Goal: Task Accomplishment & Management: Use online tool/utility

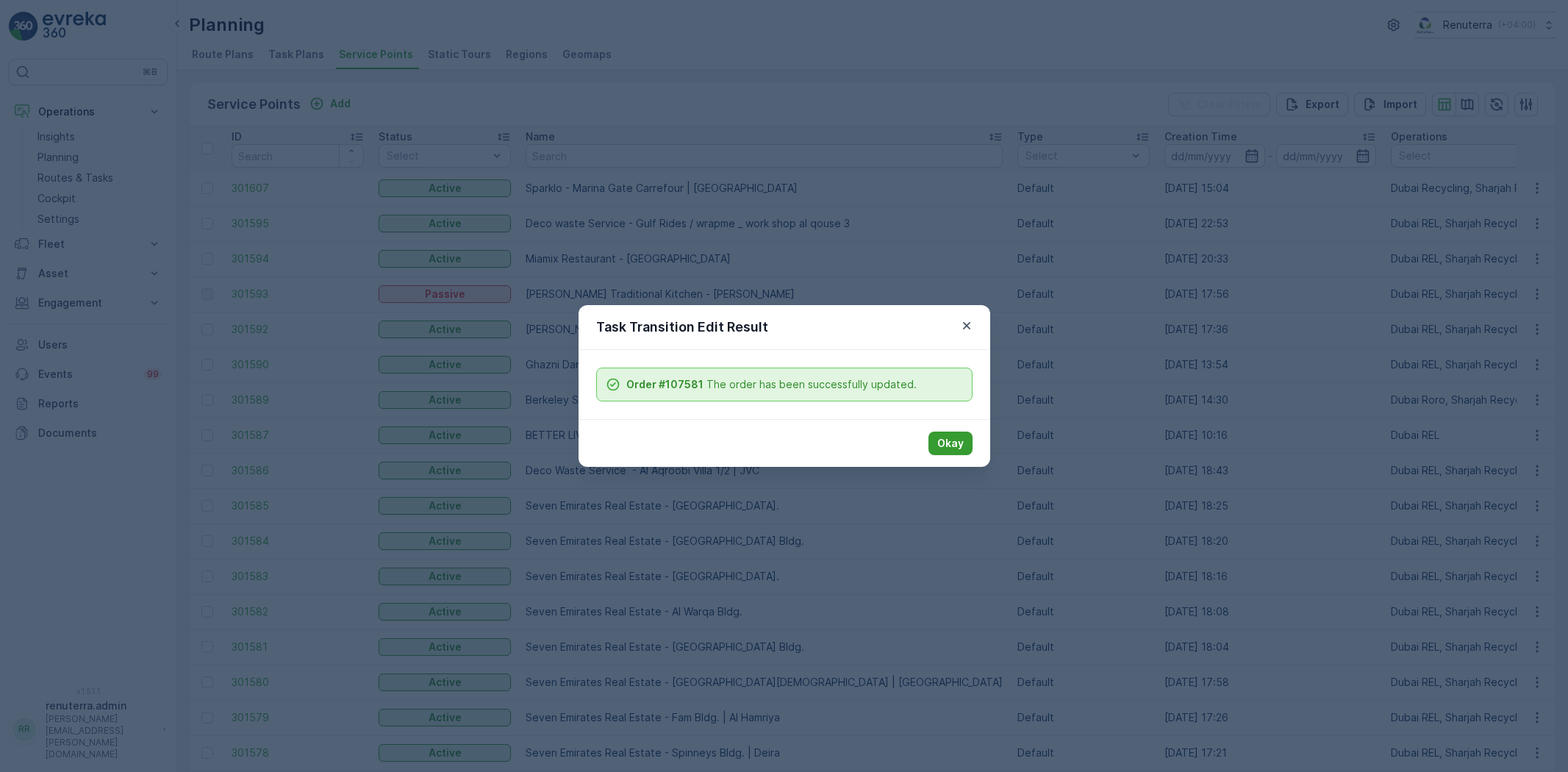
click at [947, 442] on p "Okay" at bounding box center [951, 443] width 27 height 15
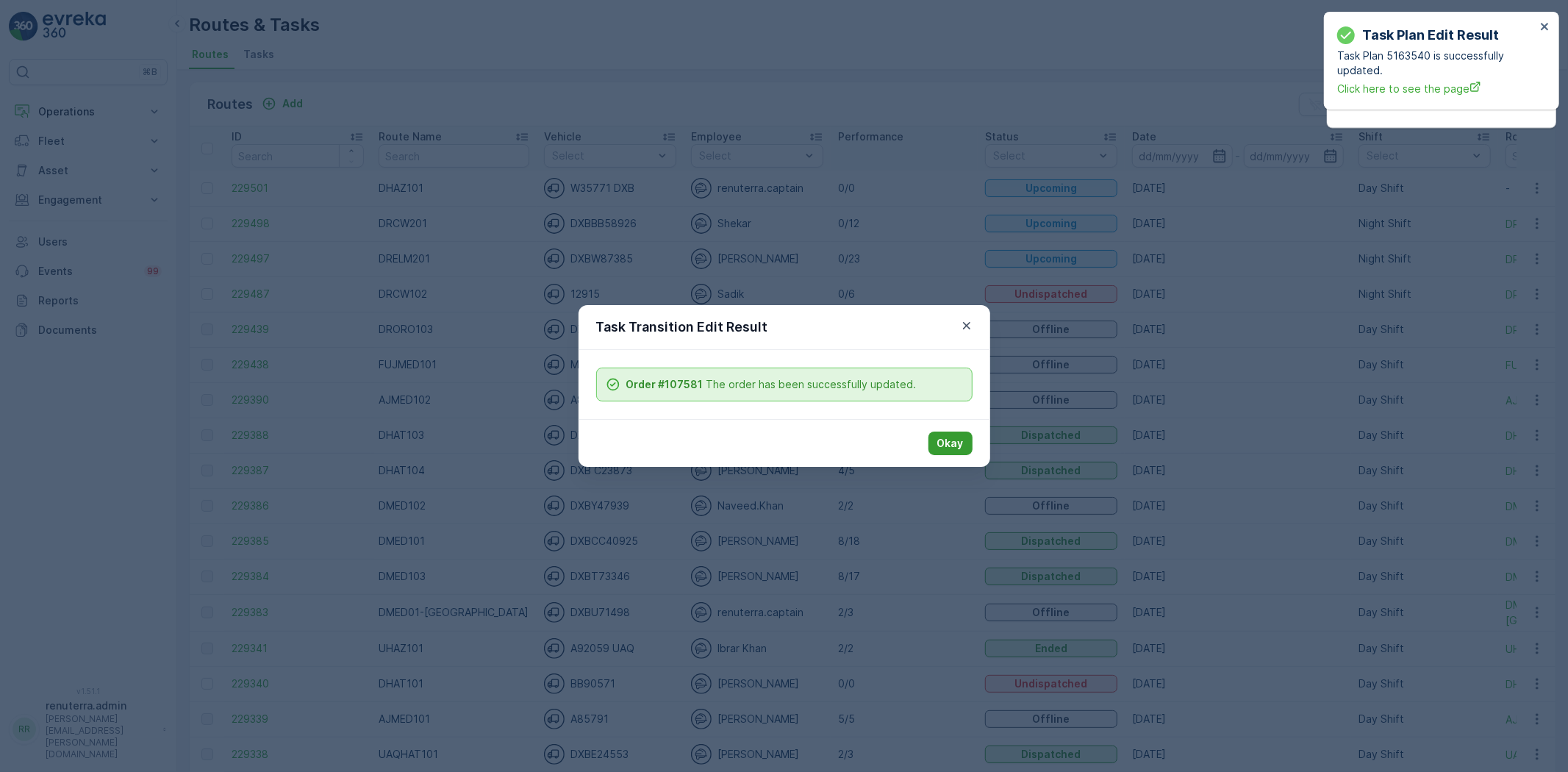
drag, startPoint x: 935, startPoint y: 428, endPoint x: 942, endPoint y: 441, distance: 14.8
click at [935, 429] on div "Okay" at bounding box center [784, 443] width 412 height 48
click at [943, 441] on p "Okay" at bounding box center [951, 443] width 27 height 15
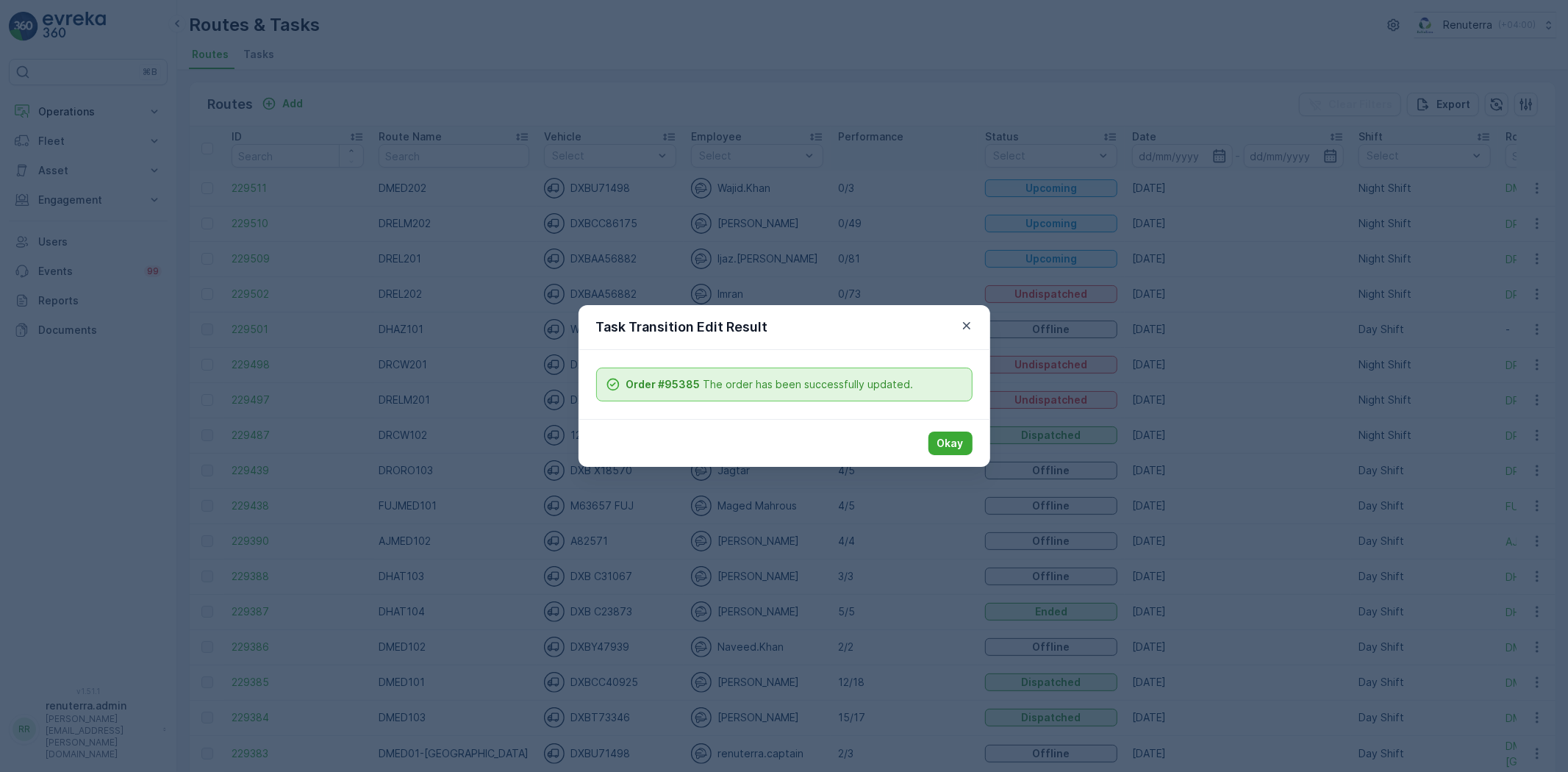
click at [968, 439] on button "Okay" at bounding box center [951, 443] width 44 height 23
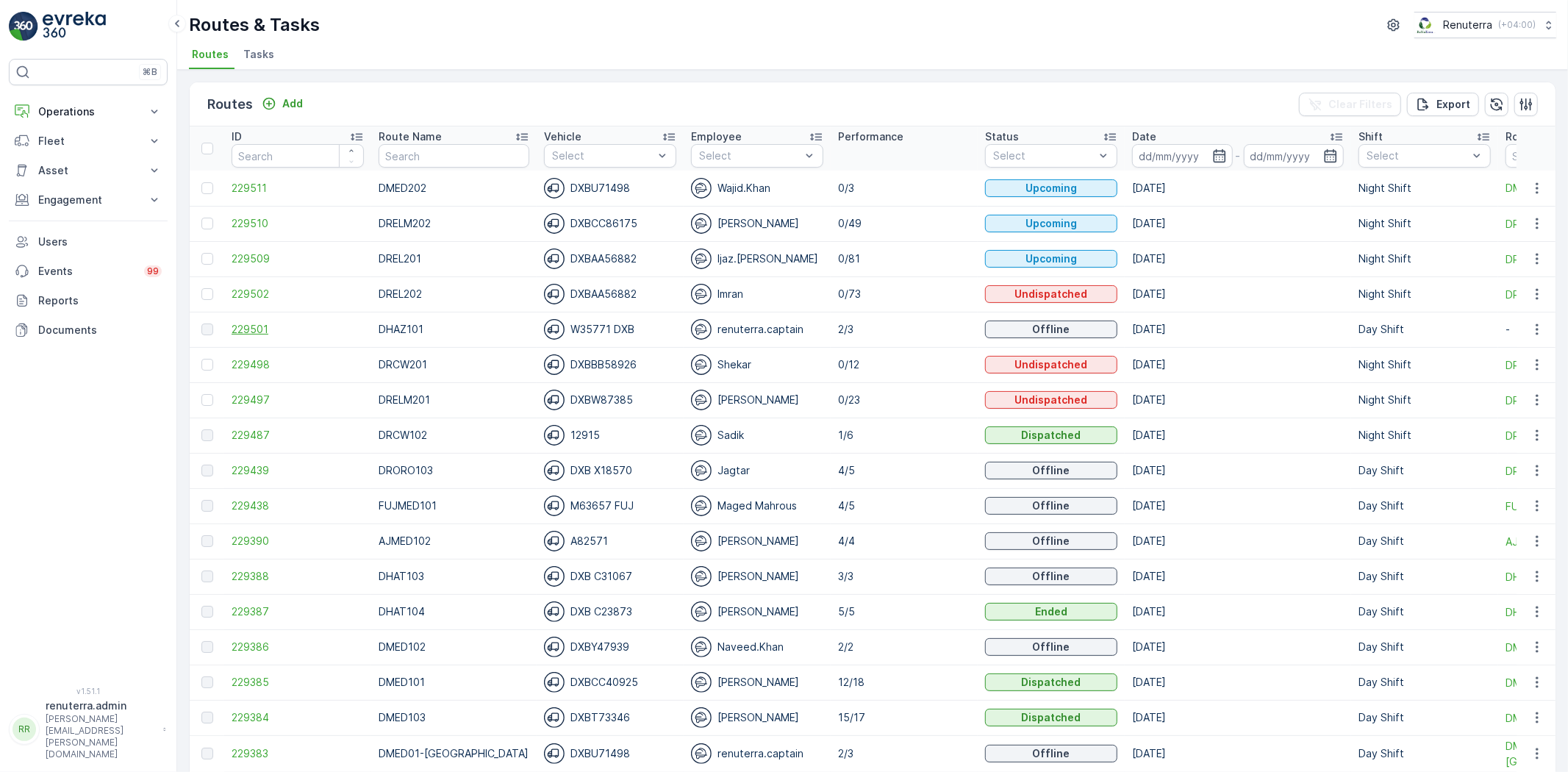
click at [259, 326] on span "229501" at bounding box center [298, 330] width 133 height 15
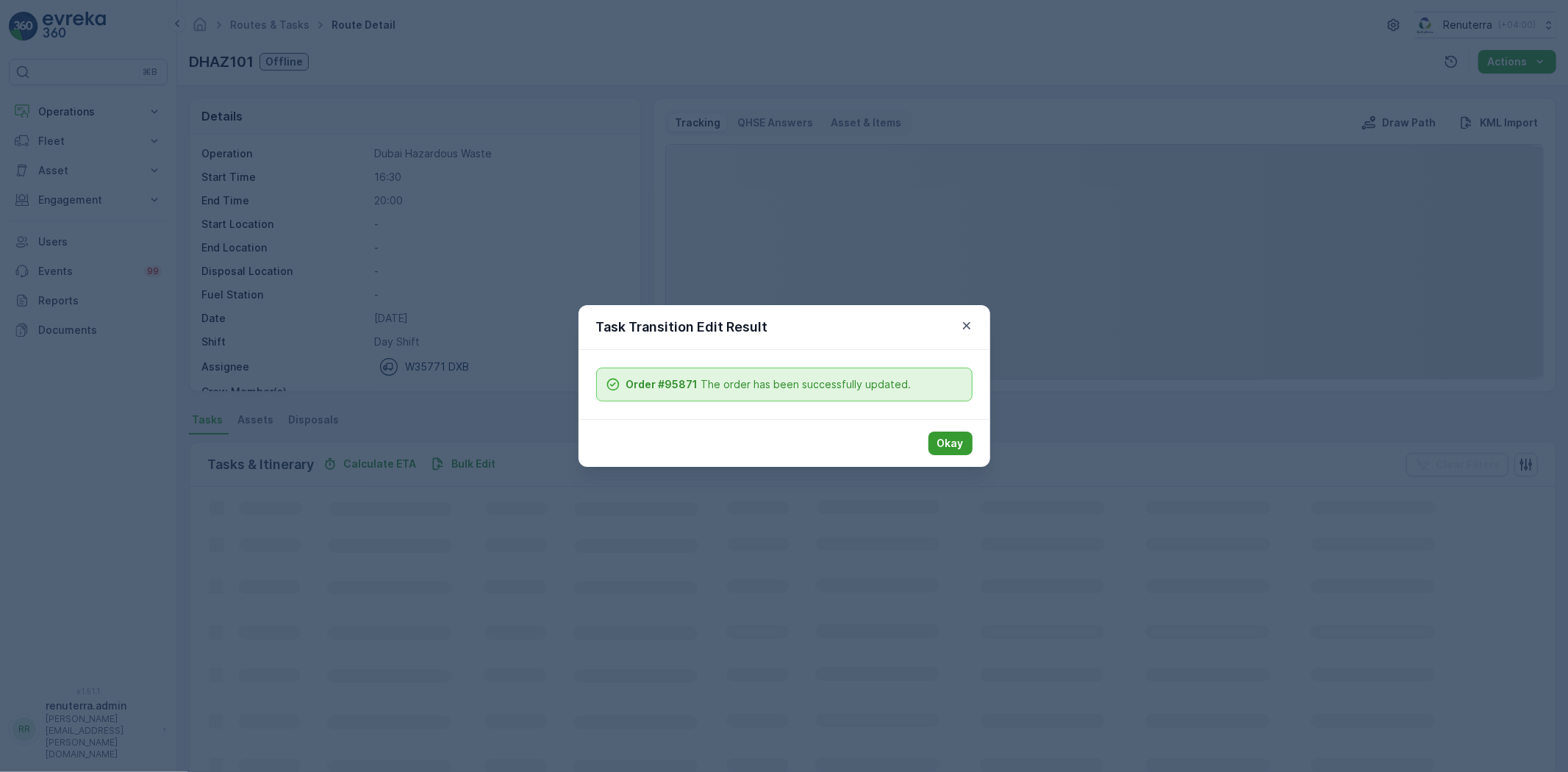
click at [951, 441] on p "Okay" at bounding box center [951, 443] width 27 height 15
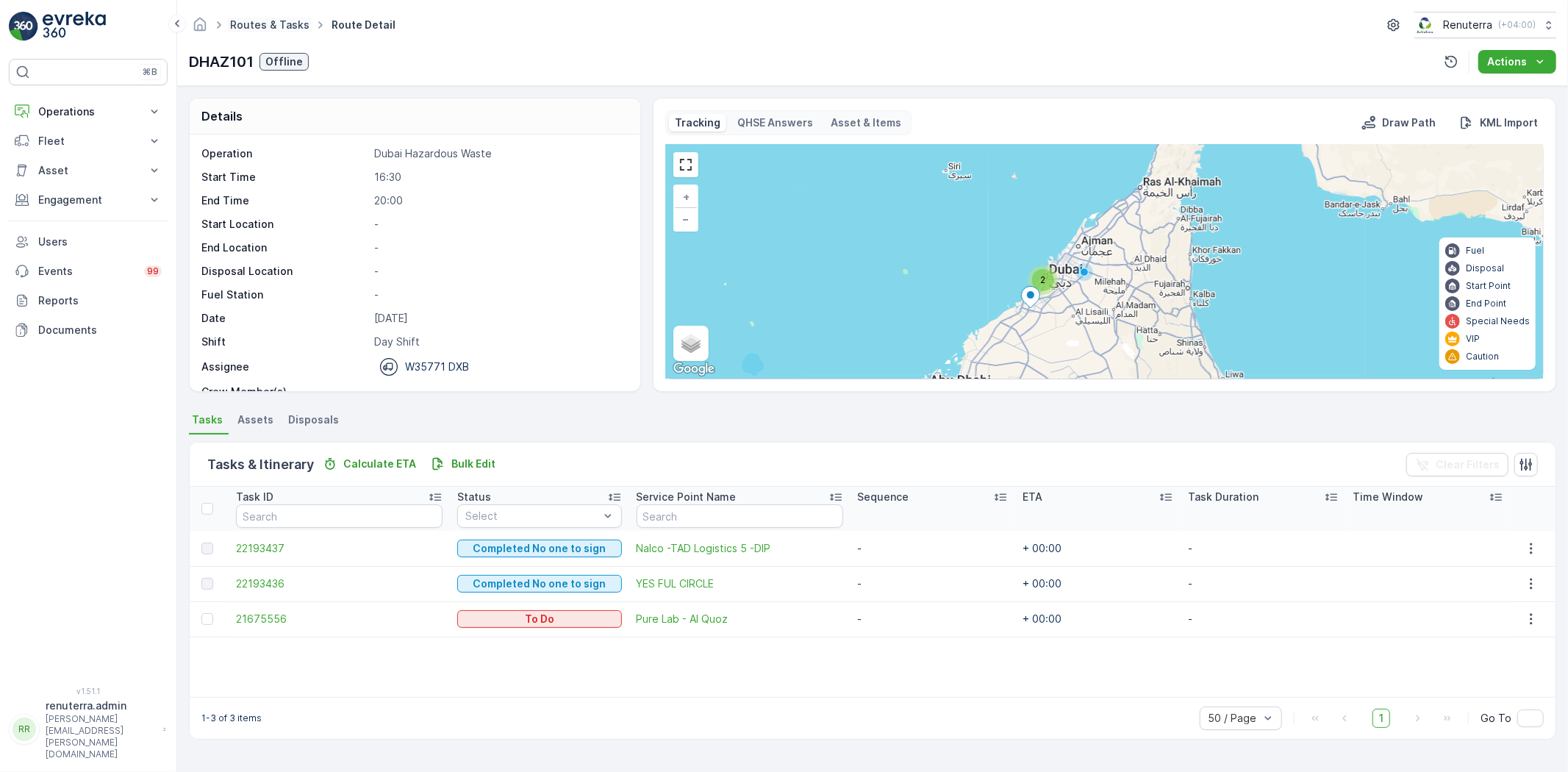
click at [267, 22] on link "Routes & Tasks" at bounding box center [270, 24] width 80 height 12
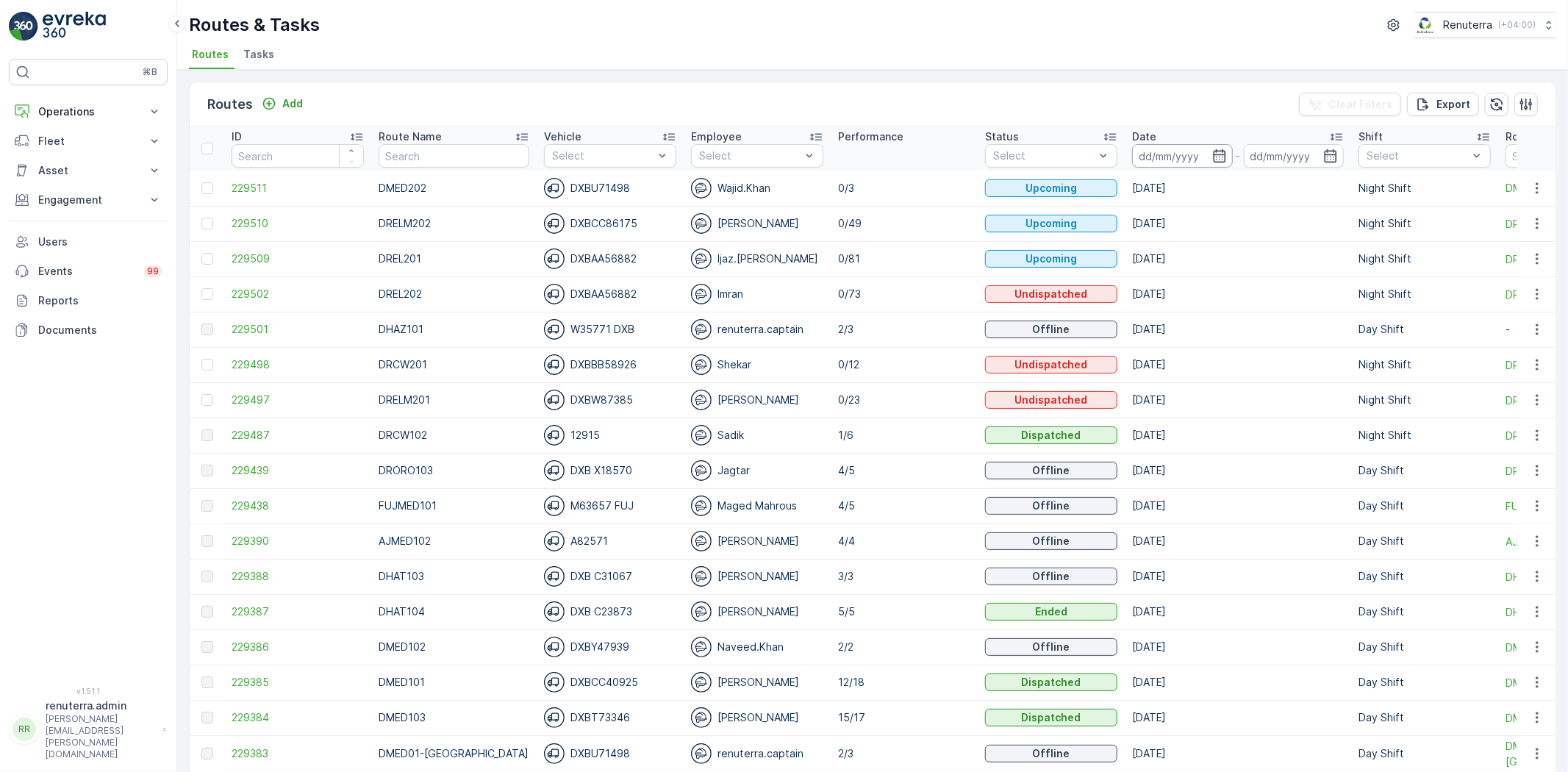
click at [1172, 158] on input at bounding box center [1183, 156] width 101 height 23
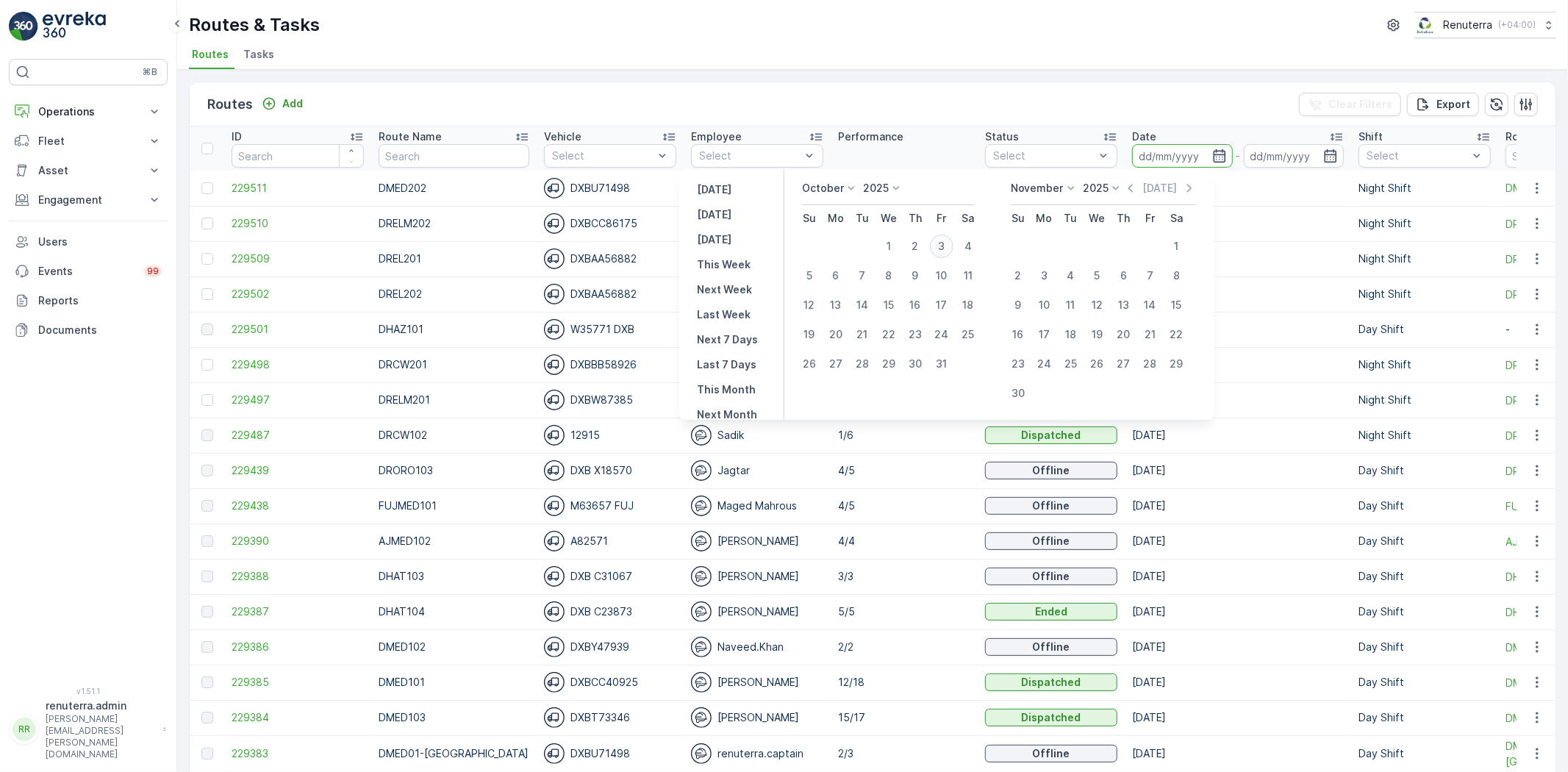
click at [942, 245] on div "3" at bounding box center [941, 246] width 23 height 23
type input "[DATE]"
click at [942, 244] on div "3" at bounding box center [941, 246] width 23 height 23
type input "[DATE]"
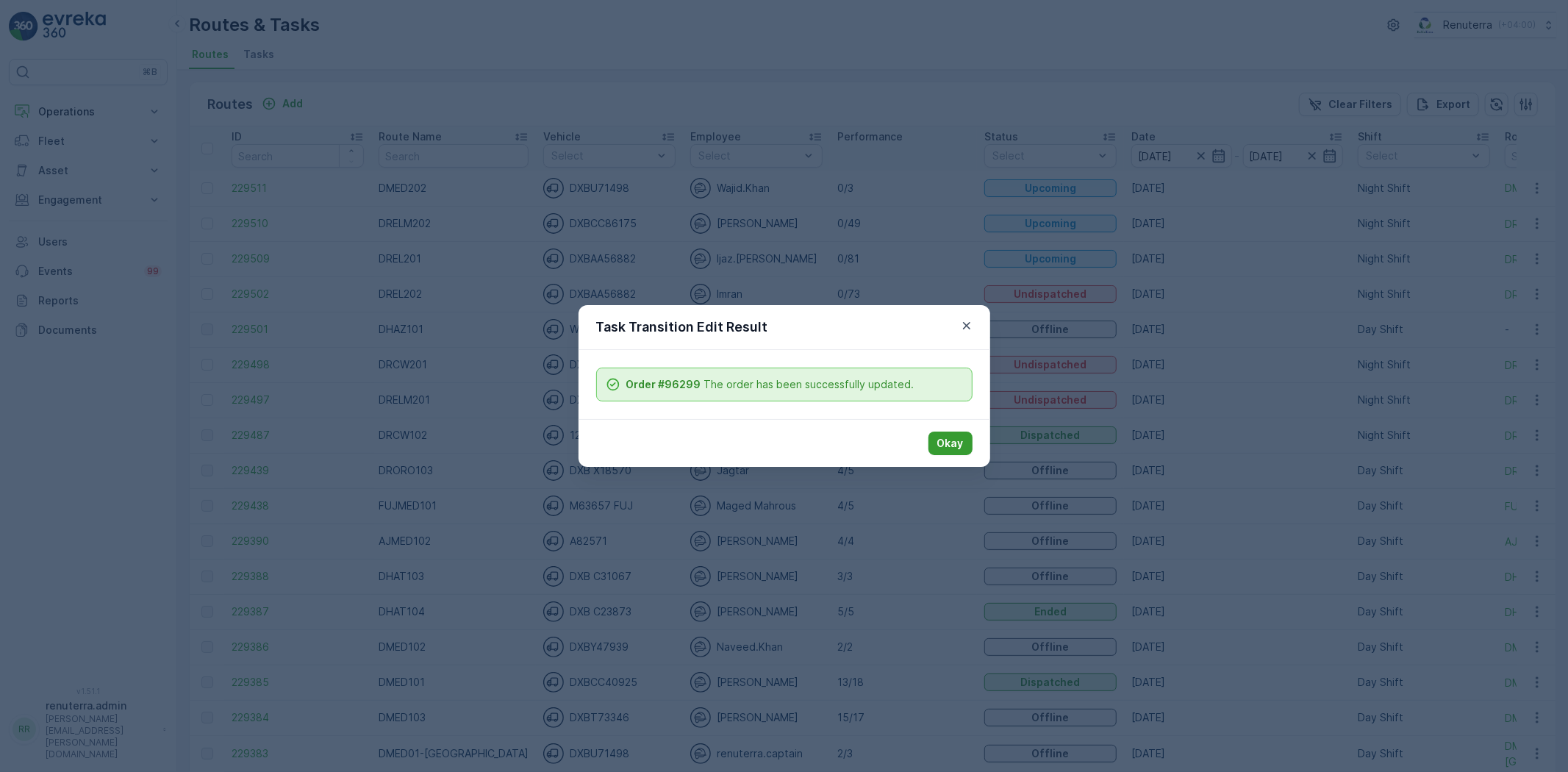
click at [951, 433] on button "Okay" at bounding box center [951, 443] width 44 height 23
click at [949, 451] on button "Okay" at bounding box center [951, 443] width 44 height 23
click at [951, 446] on p "Okay" at bounding box center [951, 443] width 27 height 15
click at [963, 454] on button "Okay" at bounding box center [951, 443] width 44 height 23
